Goal: Information Seeking & Learning: Learn about a topic

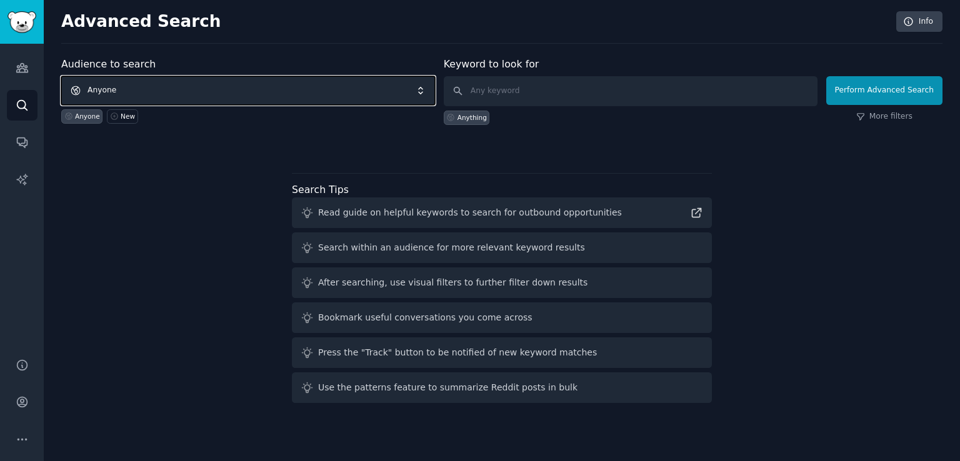
click at [113, 93] on span "Anyone" at bounding box center [248, 90] width 374 height 29
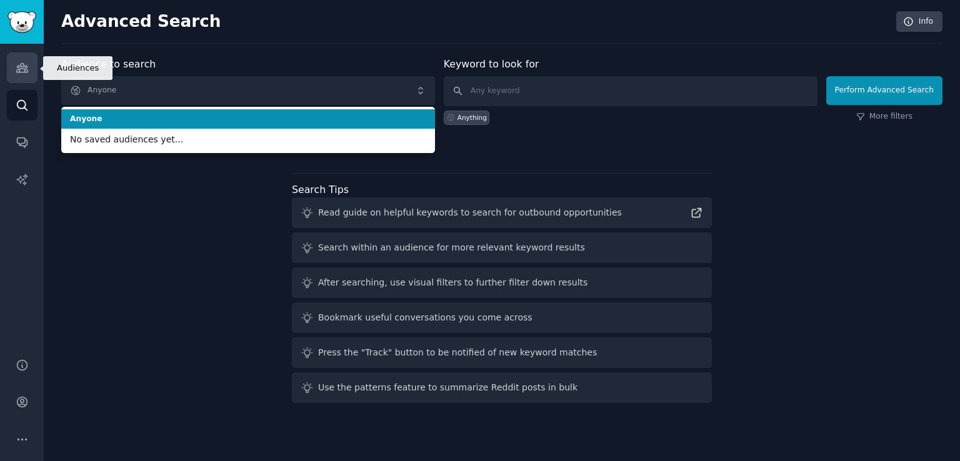
click at [23, 71] on icon "Sidebar" at bounding box center [22, 67] width 13 height 13
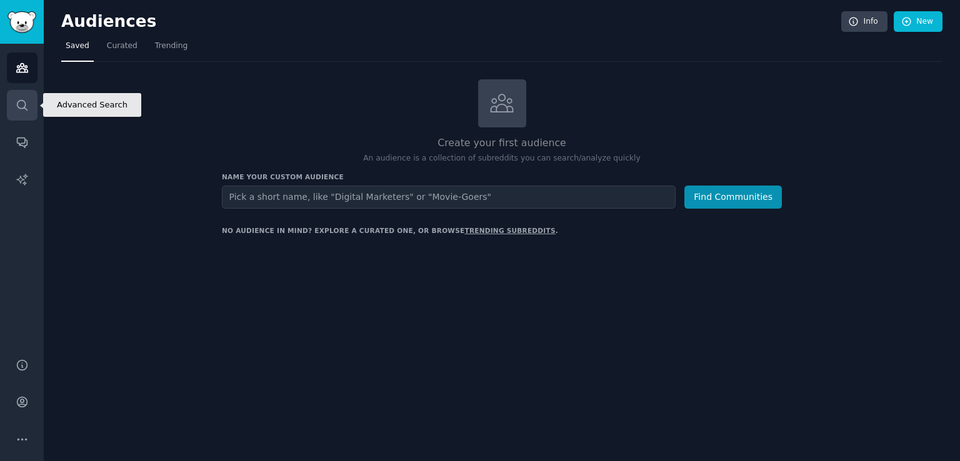
click at [23, 114] on link "Search" at bounding box center [22, 105] width 31 height 31
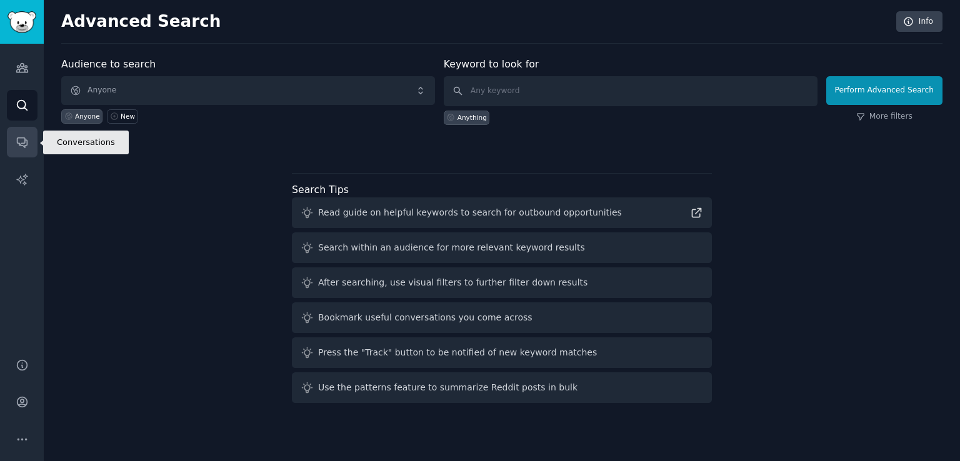
click at [26, 148] on icon "Sidebar" at bounding box center [22, 142] width 13 height 13
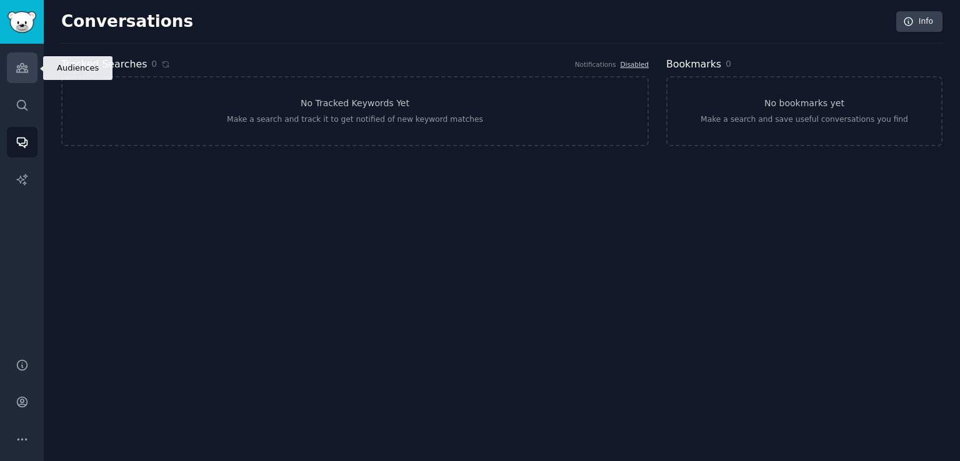
click at [15, 75] on link "Audiences" at bounding box center [22, 68] width 31 height 31
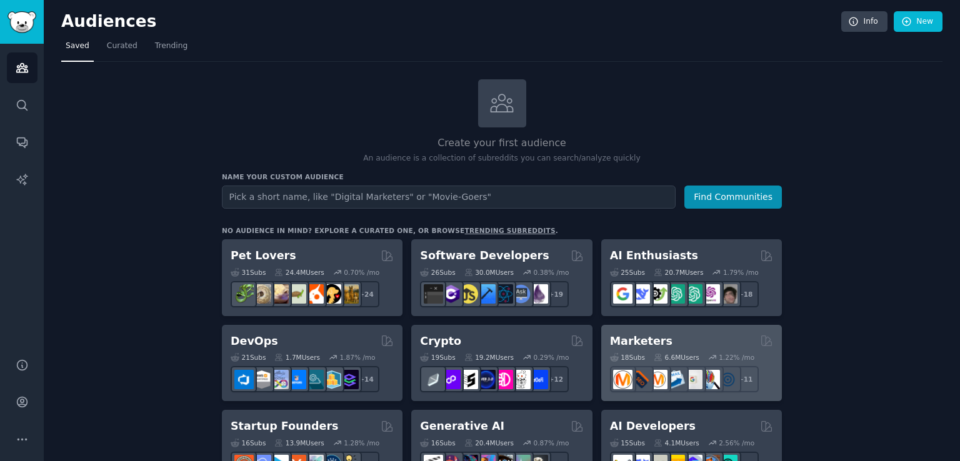
click at [654, 339] on h2 "Marketers" at bounding box center [641, 342] width 63 height 16
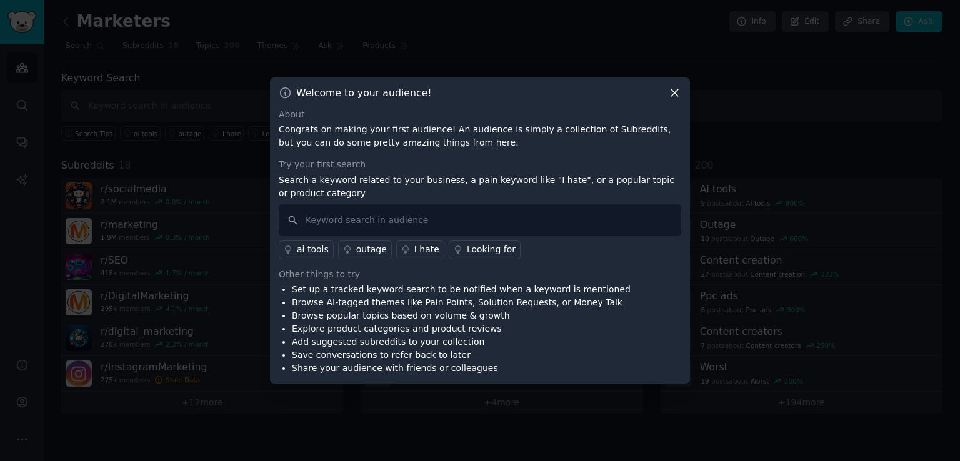
click at [669, 94] on icon at bounding box center [674, 92] width 13 height 13
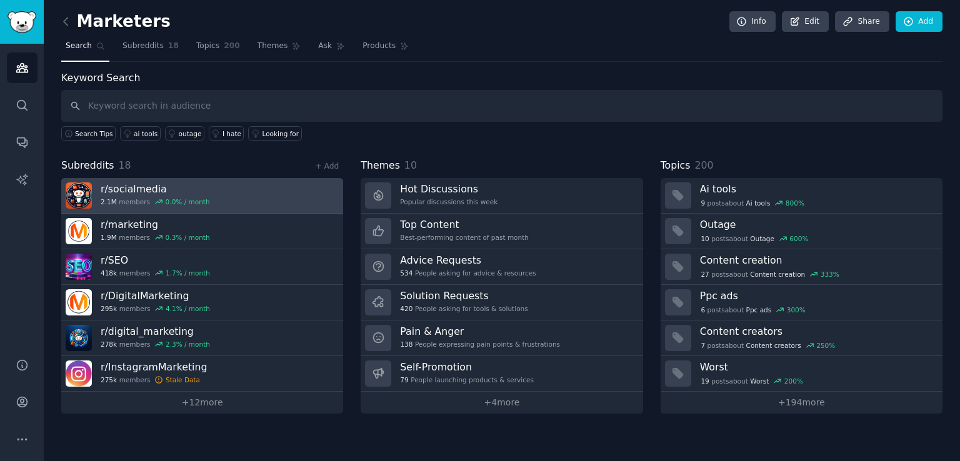
click at [147, 189] on h3 "r/ socialmedia" at bounding box center [155, 189] width 109 height 13
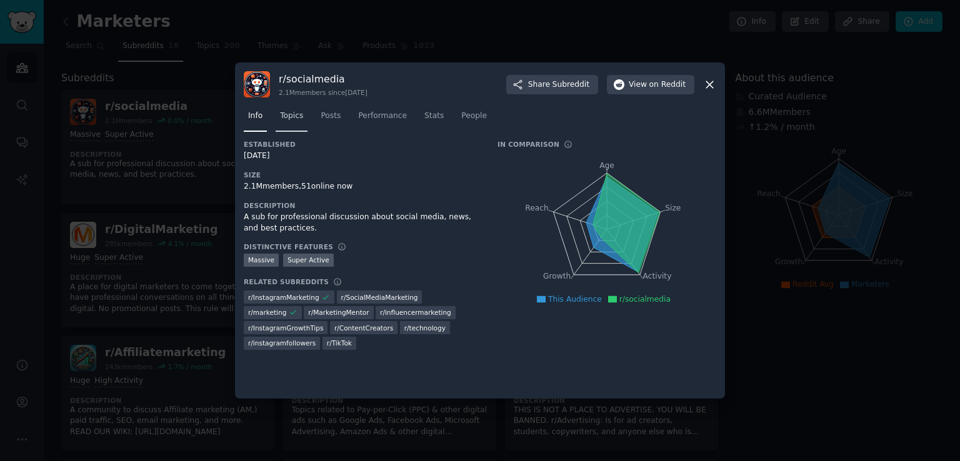
click at [290, 118] on span "Topics" at bounding box center [291, 116] width 23 height 11
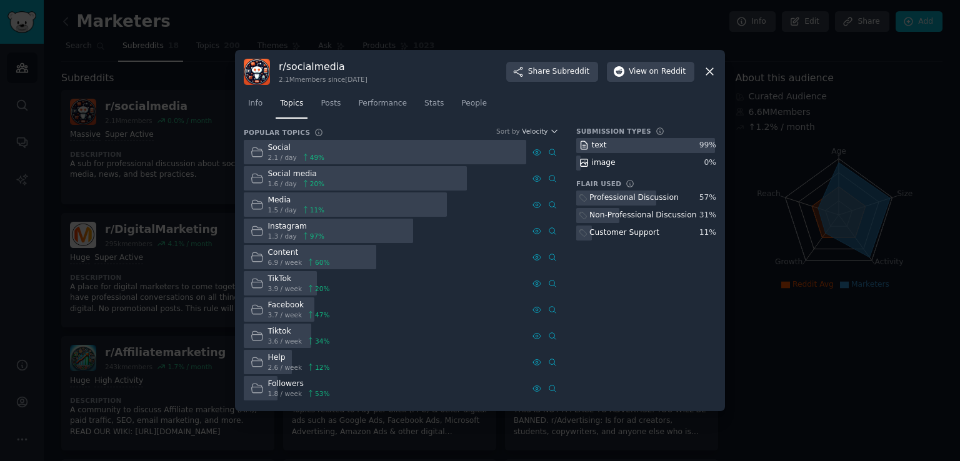
click at [195, 260] on div at bounding box center [480, 230] width 960 height 461
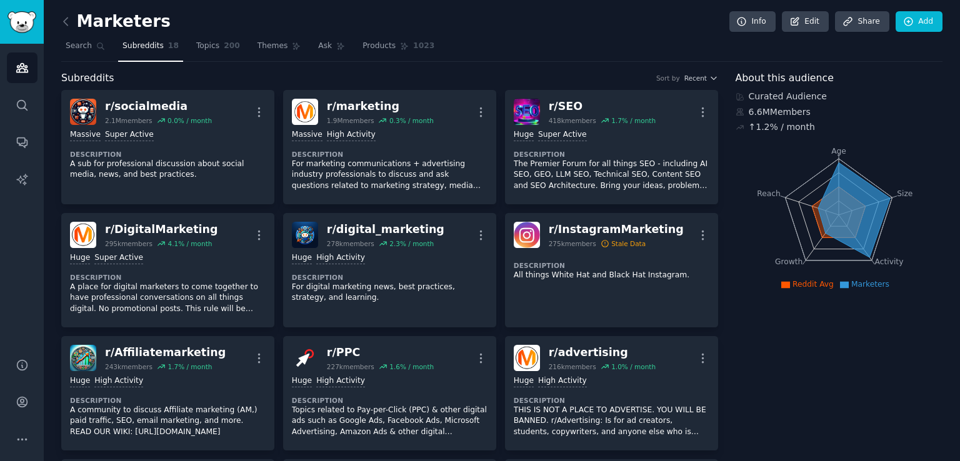
drag, startPoint x: 436, startPoint y: 326, endPoint x: 416, endPoint y: 65, distance: 262.2
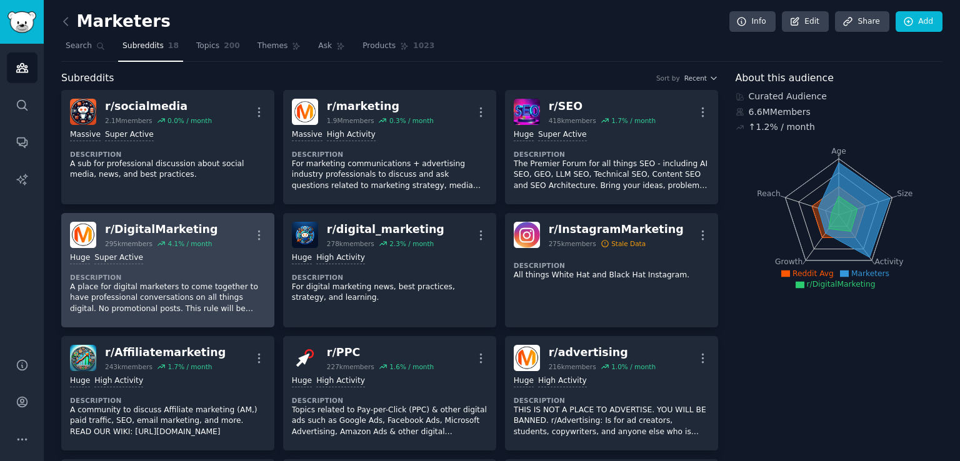
click at [169, 230] on div "r/ DigitalMarketing" at bounding box center [161, 230] width 113 height 16
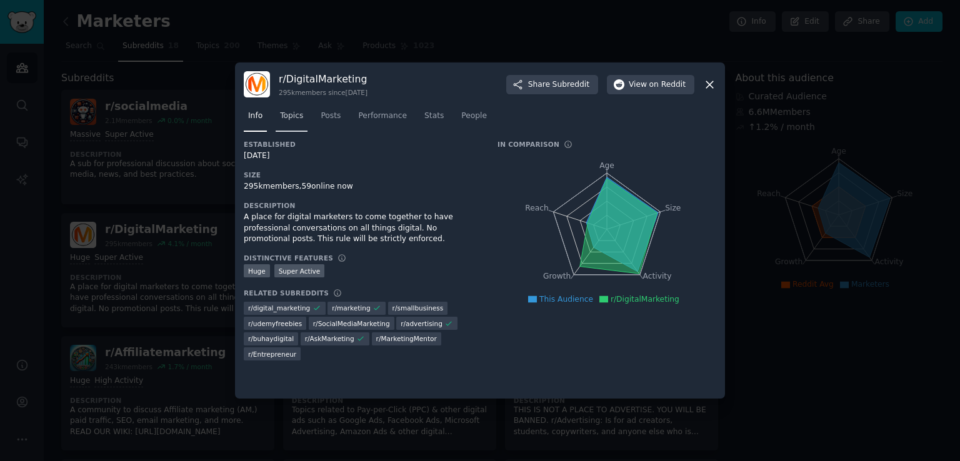
click at [287, 119] on span "Topics" at bounding box center [291, 116] width 23 height 11
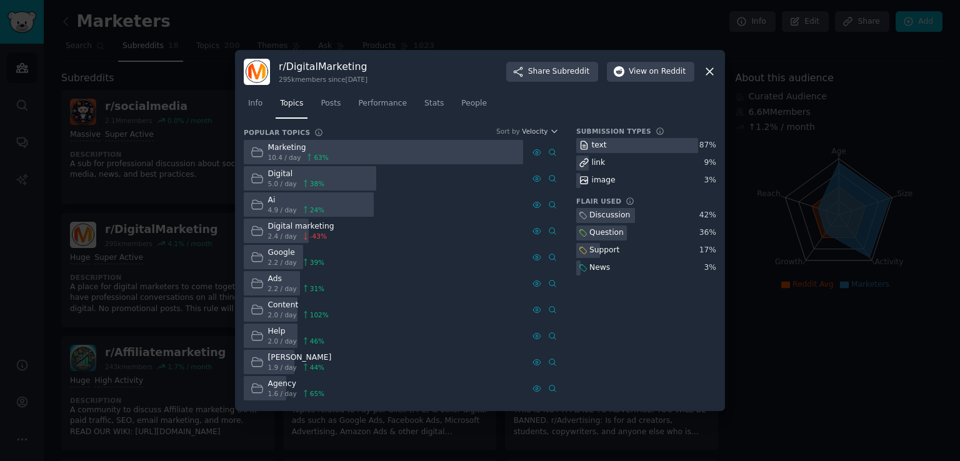
click at [293, 149] on div "Marketing" at bounding box center [298, 148] width 61 height 11
click at [542, 138] on div "Popular Topics Sort by Velocity Marketing 10.4 / day 63 % Digital 5.0 / day 38 …" at bounding box center [401, 264] width 315 height 274
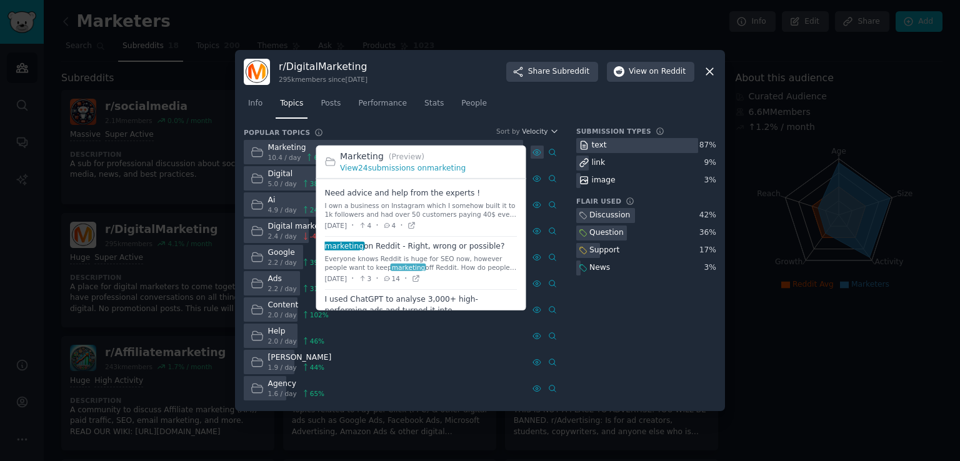
click at [536, 149] on icon at bounding box center [537, 152] width 9 height 9
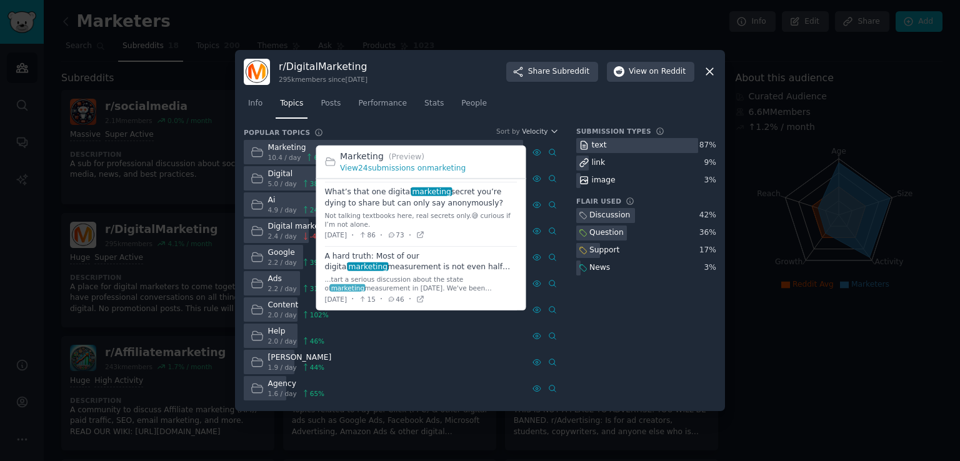
scroll to position [596, 0]
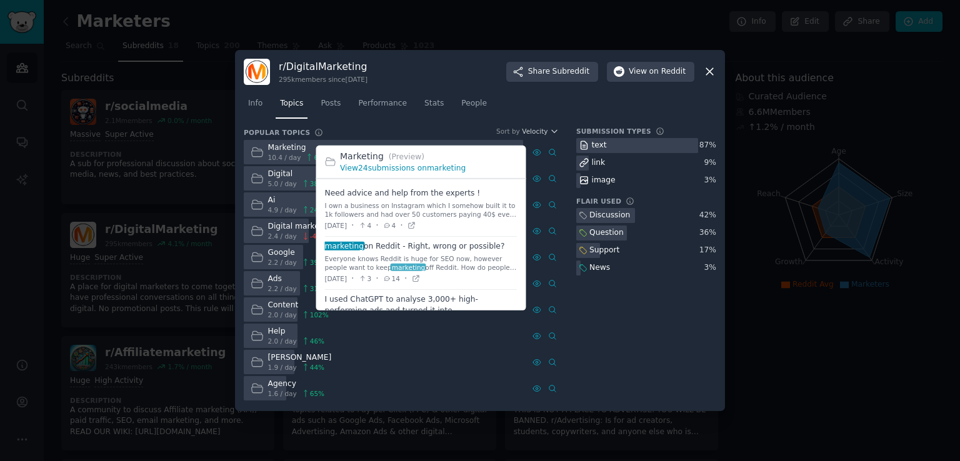
click at [421, 173] on link "View 24 submissions on marketing" at bounding box center [403, 168] width 126 height 9
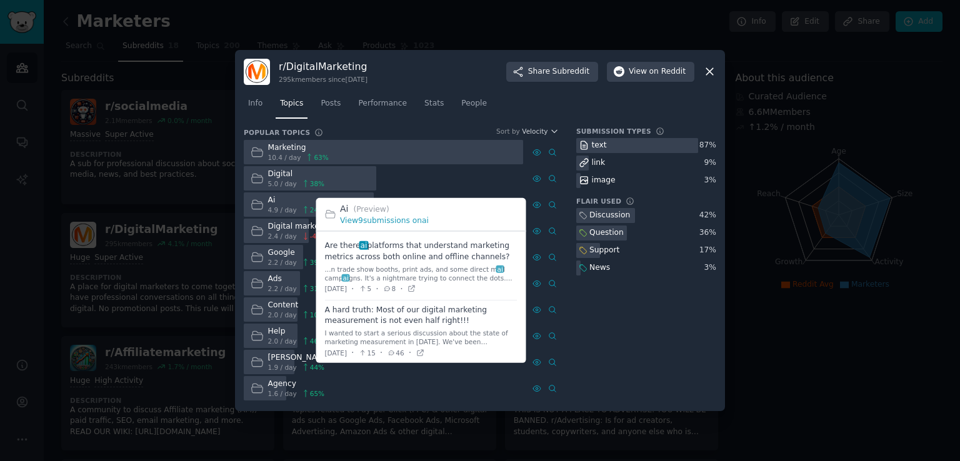
drag, startPoint x: 326, startPoint y: 246, endPoint x: 405, endPoint y: 253, distance: 79.1
click at [405, 253] on span at bounding box center [421, 268] width 193 height 64
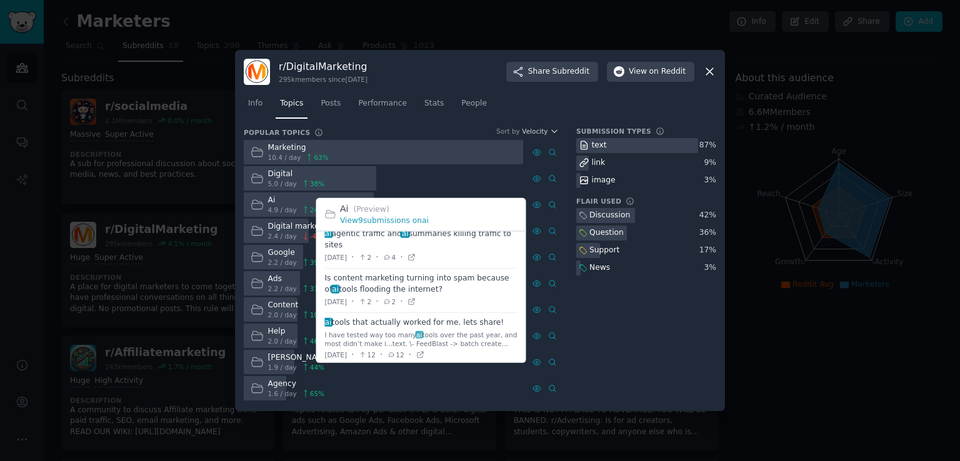
scroll to position [382, 0]
